Goal: Find specific page/section: Find specific page/section

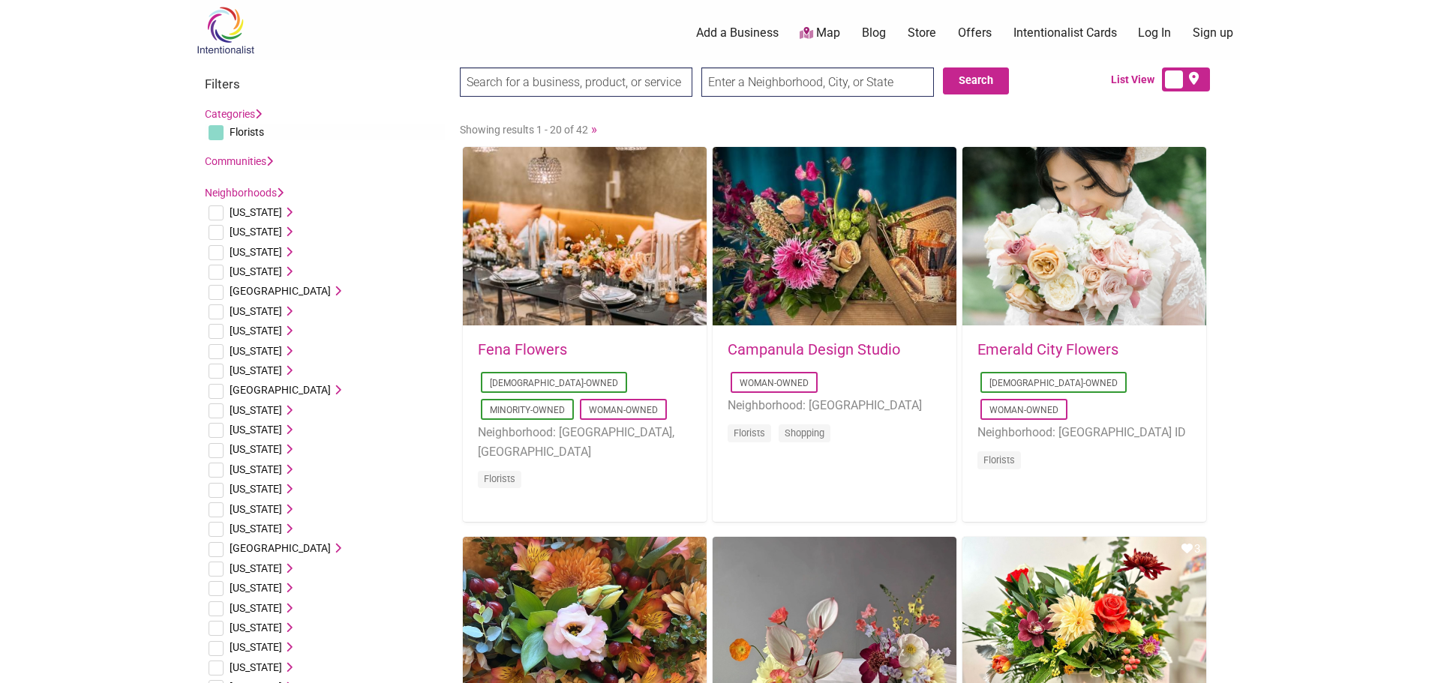
click at [216, 471] on input "checkbox" at bounding box center [216, 470] width 15 height 15
checkbox input "true"
click at [282, 469] on icon at bounding box center [287, 469] width 11 height 11
click at [232, 518] on input "checkbox" at bounding box center [231, 525] width 15 height 15
checkbox input "true"
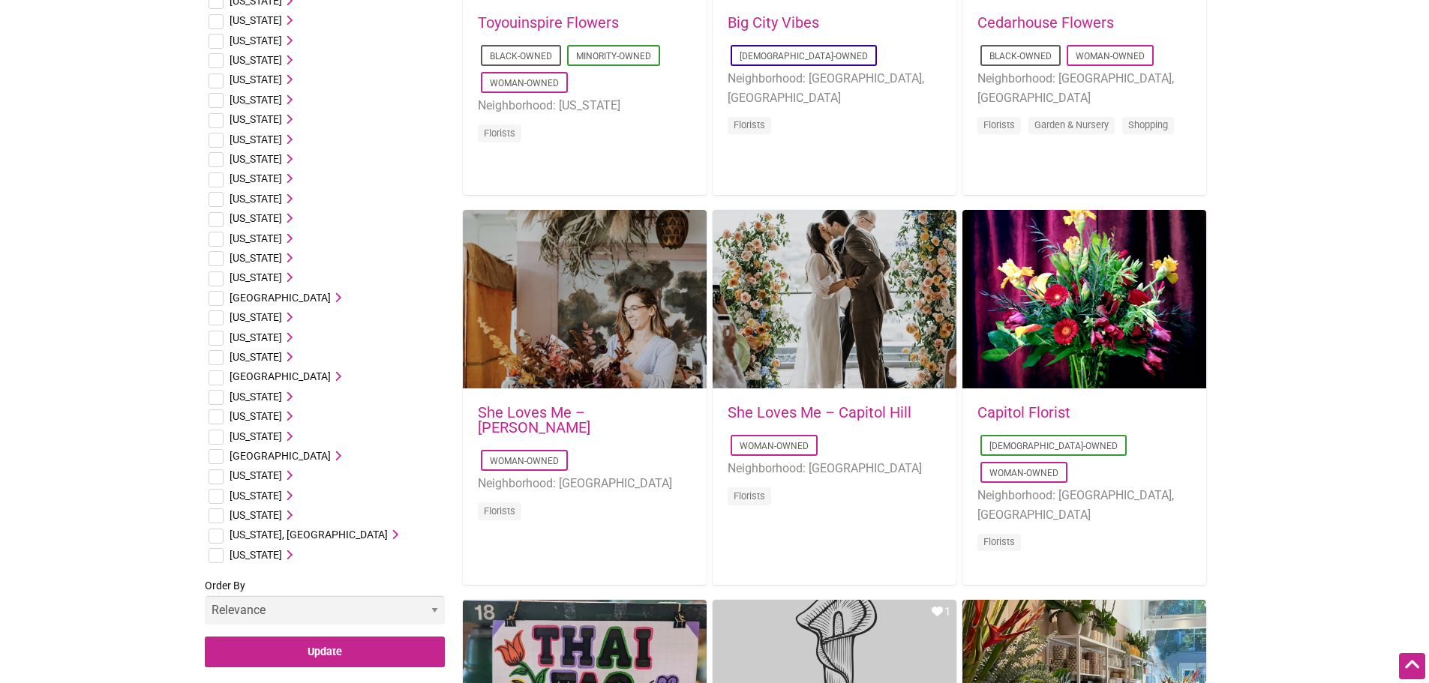
scroll to position [900, 0]
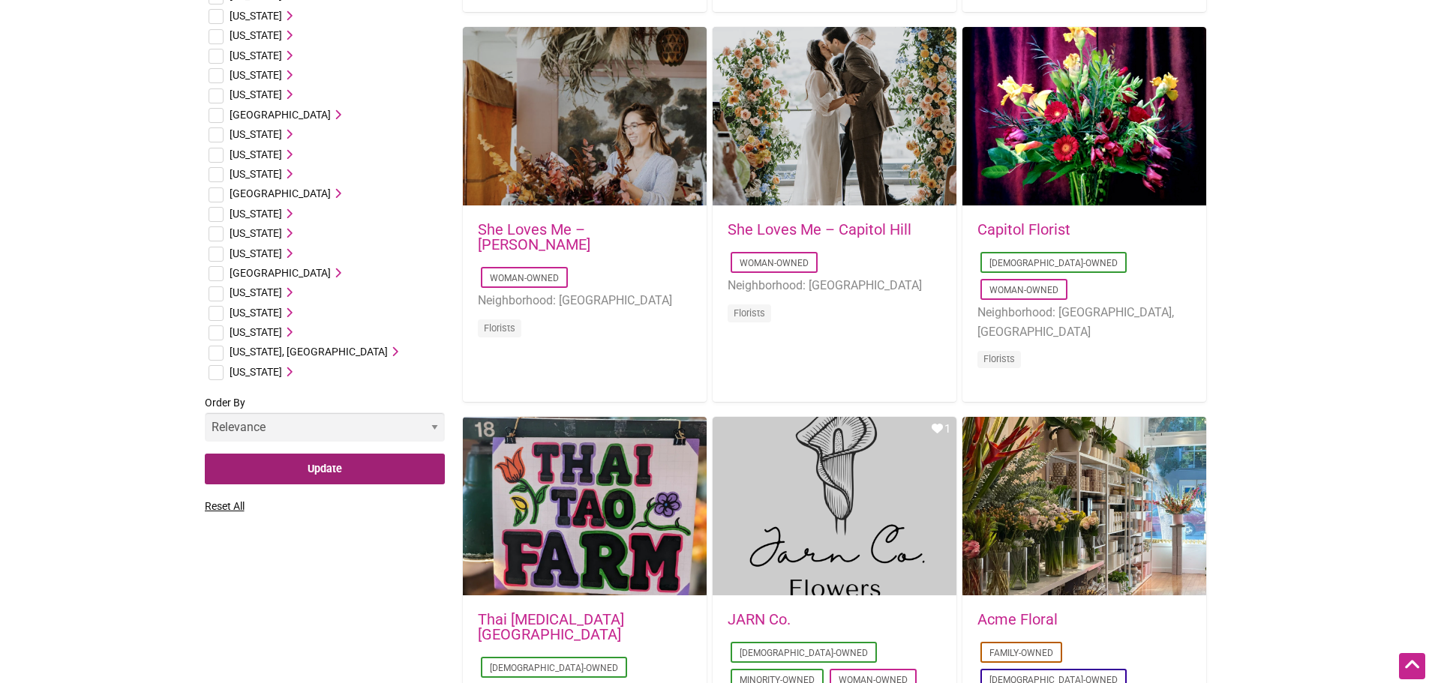
click at [278, 454] on input "Update" at bounding box center [325, 469] width 240 height 31
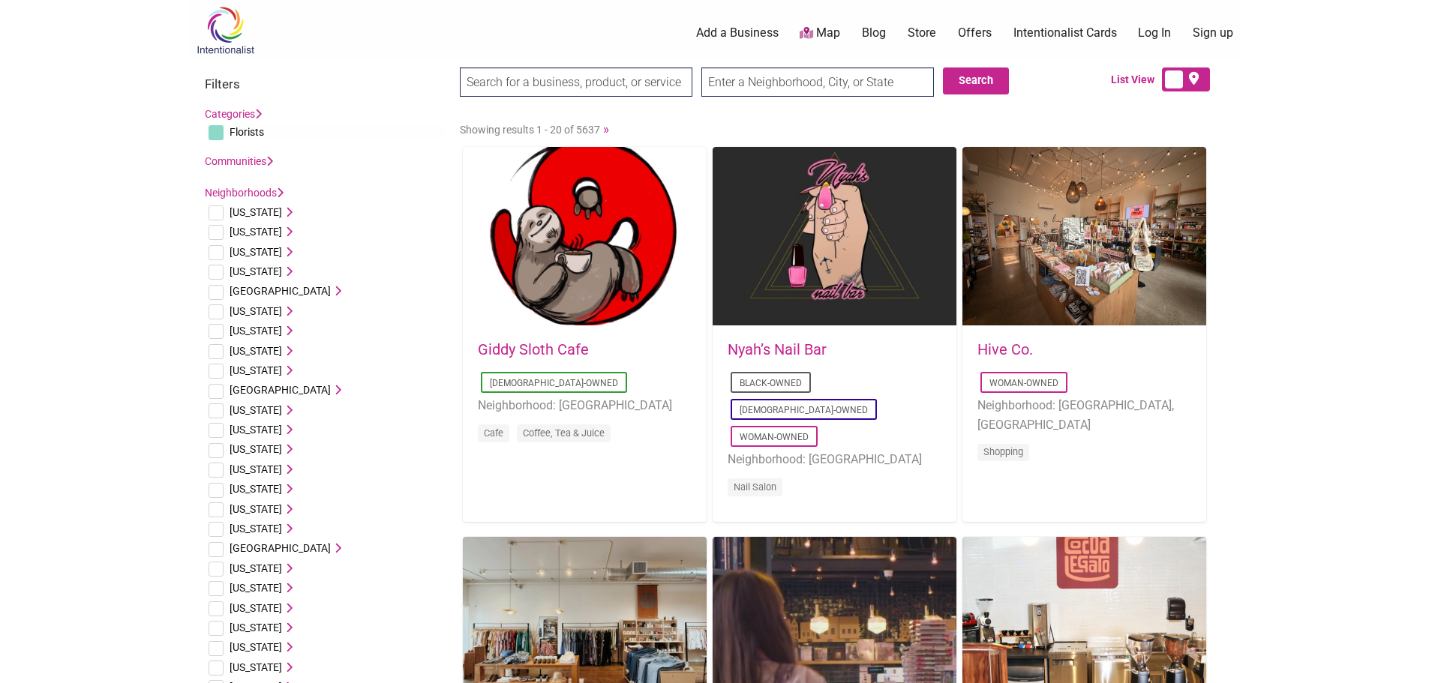
click at [252, 115] on link "Categories" at bounding box center [233, 114] width 57 height 12
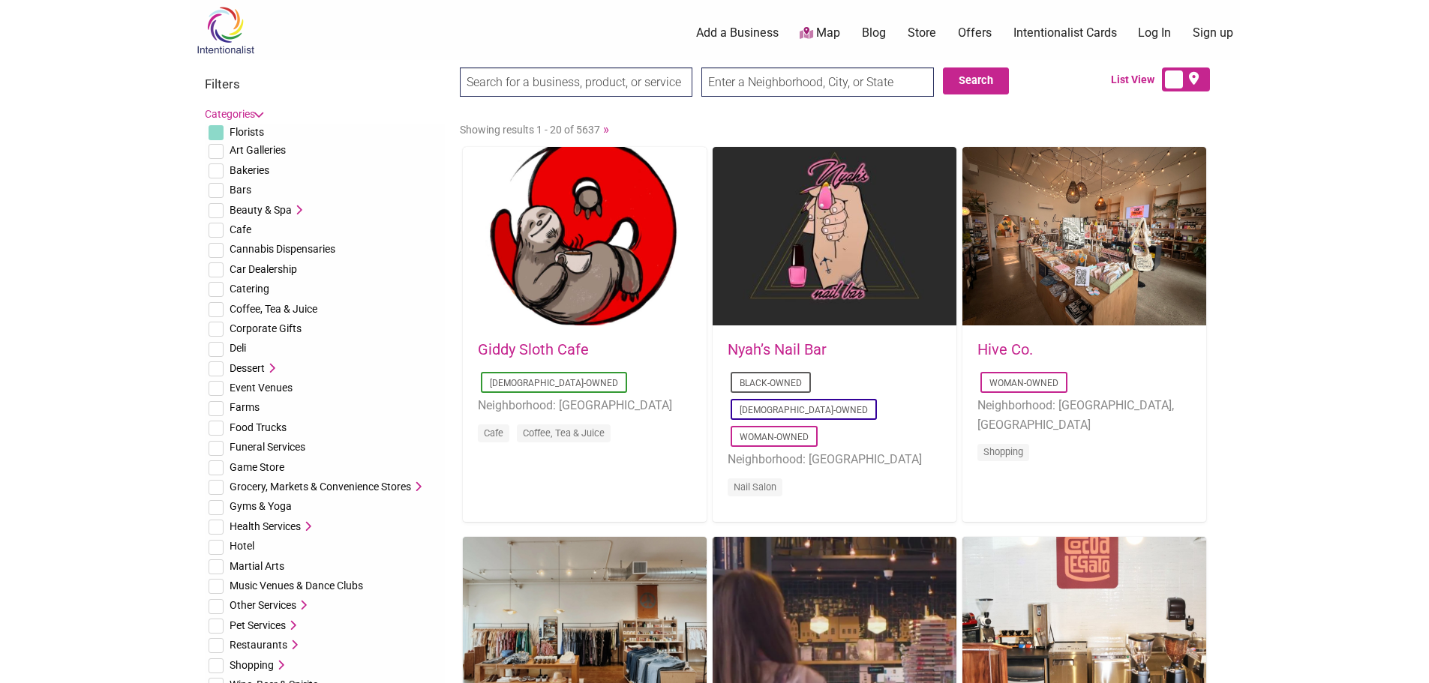
click at [219, 130] on input "checkbox" at bounding box center [216, 132] width 15 height 15
checkbox input "true"
click at [247, 109] on link "Categories" at bounding box center [233, 114] width 57 height 12
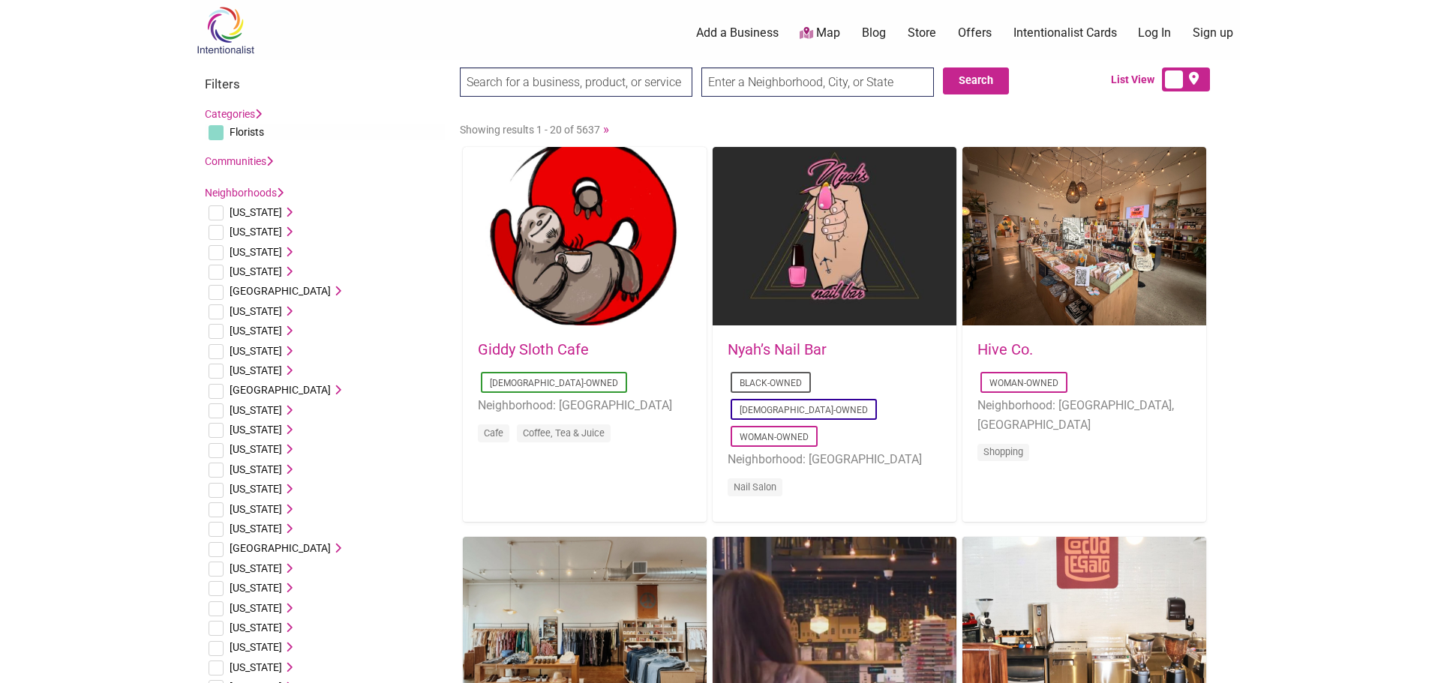
click at [213, 467] on input "checkbox" at bounding box center [216, 470] width 15 height 15
checkbox input "true"
click at [249, 469] on span "[US_STATE]" at bounding box center [256, 470] width 53 height 12
click at [231, 518] on input "checkbox" at bounding box center [231, 525] width 15 height 15
checkbox input "true"
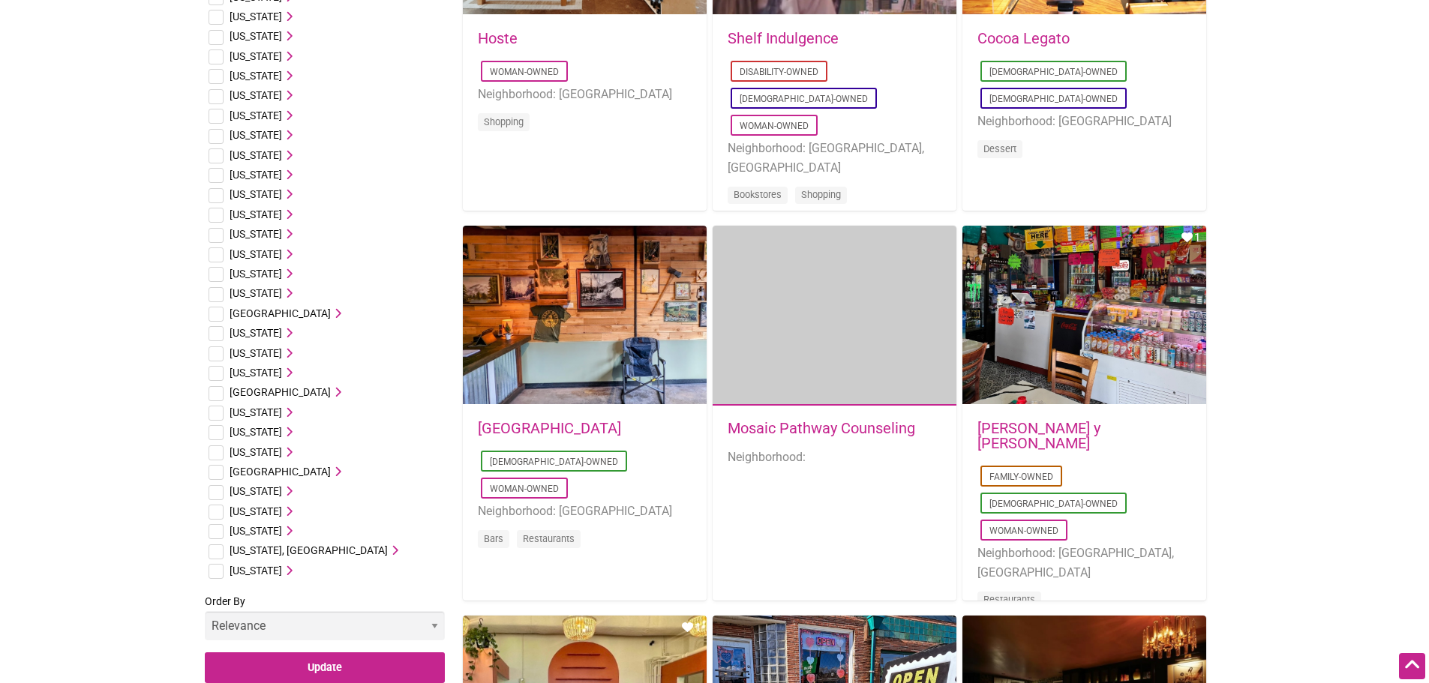
scroll to position [750, 0]
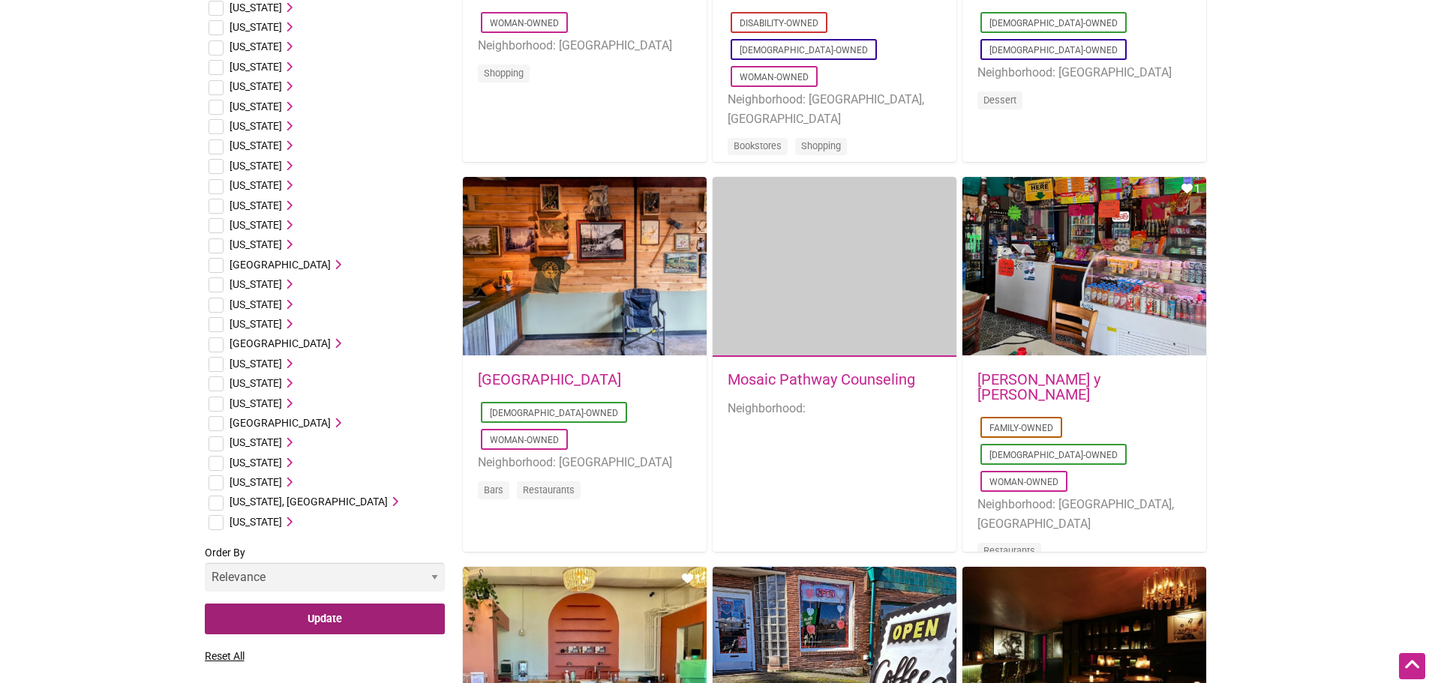
click at [288, 604] on input "Update" at bounding box center [325, 619] width 240 height 31
